Goal: Task Accomplishment & Management: Use online tool/utility

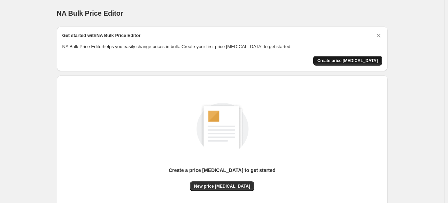
click at [360, 61] on span "Create price change job" at bounding box center [348, 61] width 61 height 6
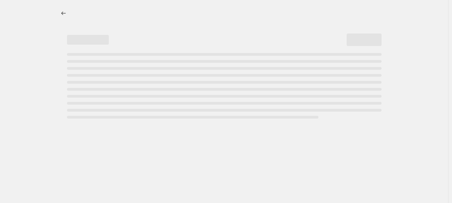
select select "percentage"
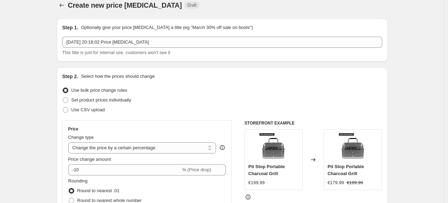
scroll to position [167, 0]
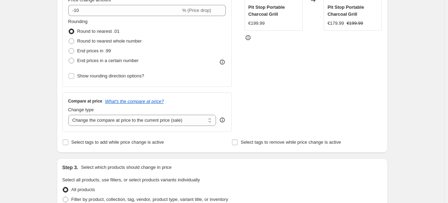
click at [116, 19] on fieldset "Rounding Round to nearest .01 Round to nearest whole number End prices in .99 E…" at bounding box center [105, 41] width 74 height 47
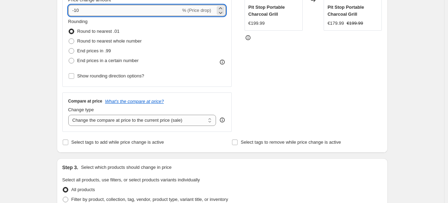
click at [117, 9] on input "-10" at bounding box center [124, 10] width 113 height 11
type input "-1"
type input "-50"
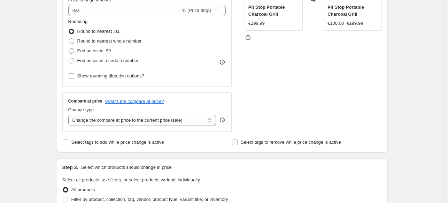
click at [292, 60] on div "STOREFRONT EXAMPLE Pit Stop Portable Charcoal Grill €199.99 Changed to Pit Stop…" at bounding box center [314, 46] width 138 height 171
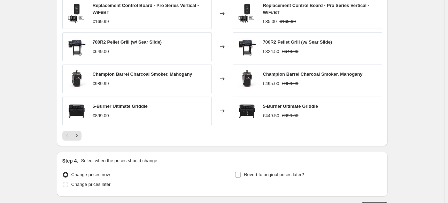
scroll to position [495, 0]
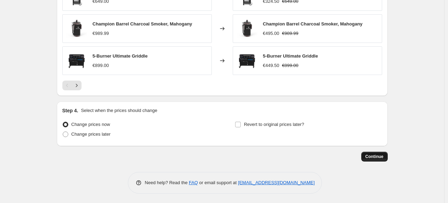
click at [381, 158] on span "Continue" at bounding box center [375, 157] width 18 height 6
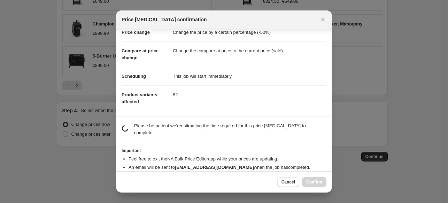
scroll to position [28, 0]
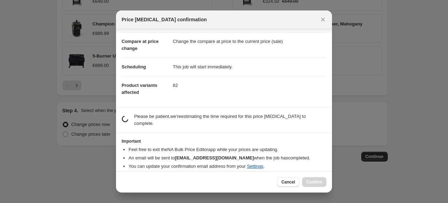
click at [216, 133] on section "Important Feel free to exit the NA Bulk Price Editor app while your prices are …" at bounding box center [224, 155] width 216 height 44
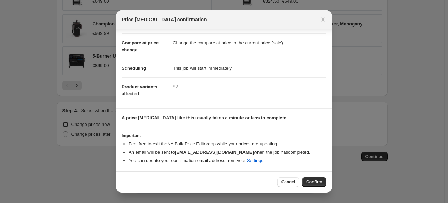
scroll to position [25, 0]
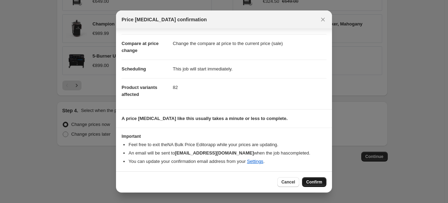
click at [310, 184] on span "Confirm" at bounding box center [314, 182] width 16 height 6
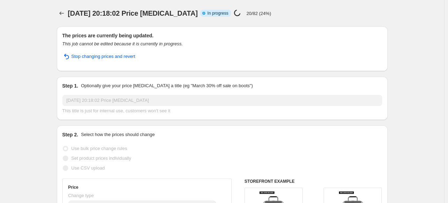
click at [263, 11] on p "20/82 (24%)" at bounding box center [258, 13] width 25 height 5
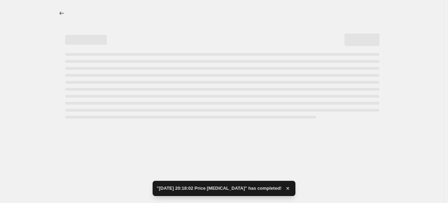
select select "percentage"
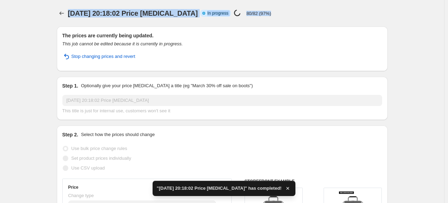
click at [315, 10] on div "23 aug 2025, 20:18:02 Price change job Info Partially complete In progress Pric…" at bounding box center [197, 13] width 259 height 10
